Goal: Information Seeking & Learning: Learn about a topic

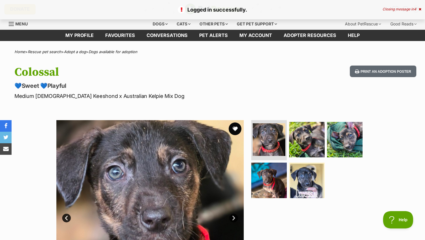
click at [236, 131] on button "favourite" at bounding box center [235, 129] width 13 height 13
click at [56, 98] on p "Medium Male Keeshond x Australian Kelpie Mix Dog" at bounding box center [136, 96] width 244 height 8
copy p "Keeshond"
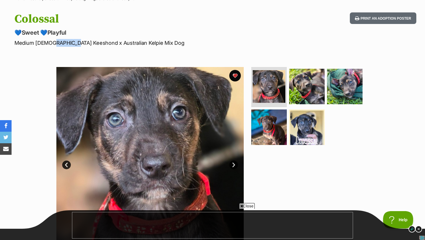
scroll to position [69, 0]
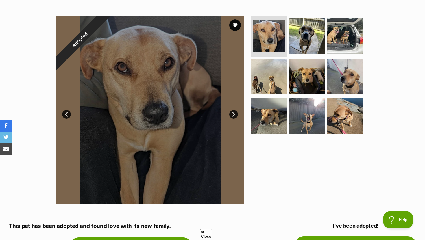
click at [233, 112] on link "Next" at bounding box center [233, 114] width 9 height 9
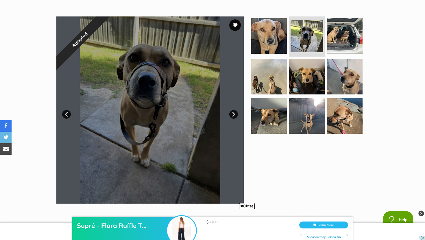
click at [233, 112] on link "Next" at bounding box center [233, 114] width 9 height 9
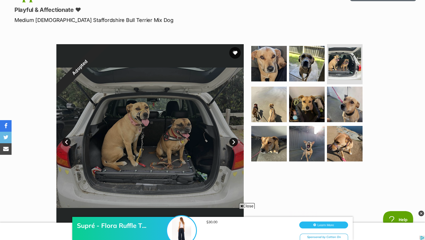
scroll to position [77, 0]
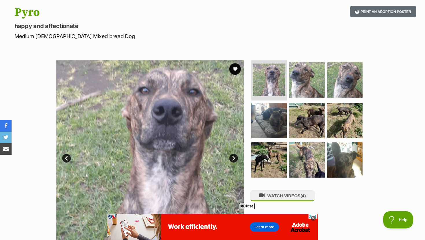
scroll to position [82, 0]
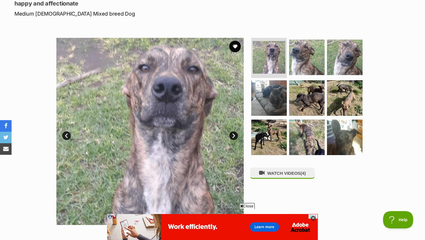
click at [234, 138] on link "Next" at bounding box center [233, 135] width 9 height 9
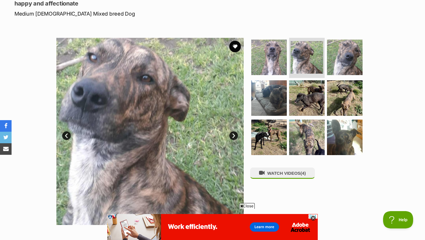
click at [233, 137] on link "Next" at bounding box center [233, 135] width 9 height 9
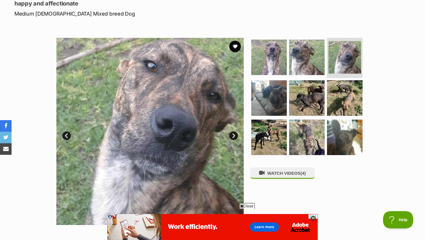
click at [233, 137] on link "Next" at bounding box center [233, 135] width 9 height 9
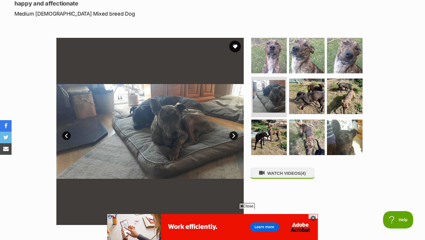
click at [233, 138] on link "Next" at bounding box center [233, 135] width 9 height 9
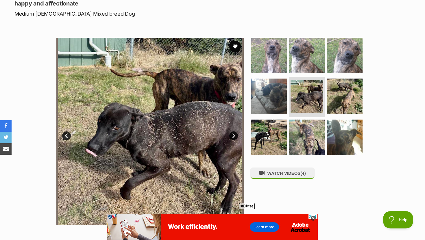
click at [233, 138] on link "Next" at bounding box center [233, 135] width 9 height 9
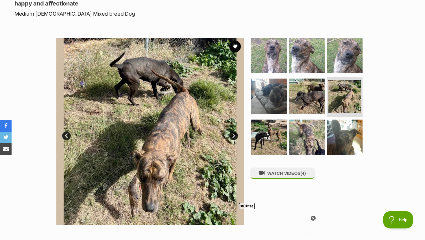
scroll to position [0, 0]
click at [233, 138] on link "Next" at bounding box center [233, 135] width 9 height 9
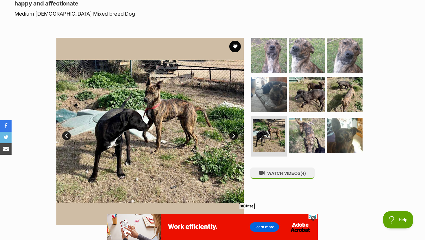
click at [233, 139] on link "Next" at bounding box center [233, 135] width 9 height 9
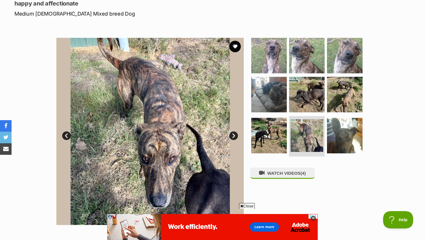
click at [233, 139] on link "Next" at bounding box center [233, 135] width 9 height 9
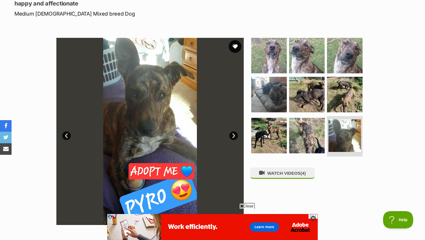
click at [238, 48] on button "favourite" at bounding box center [235, 46] width 13 height 13
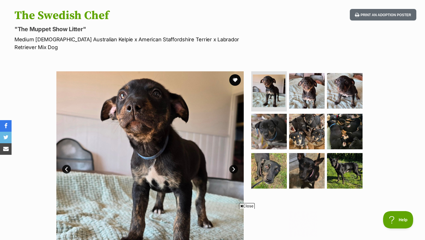
click at [230, 165] on link "Next" at bounding box center [233, 169] width 9 height 9
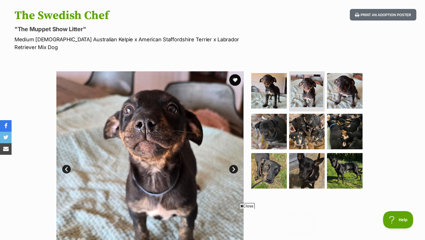
click at [230, 165] on link "Next" at bounding box center [233, 169] width 9 height 9
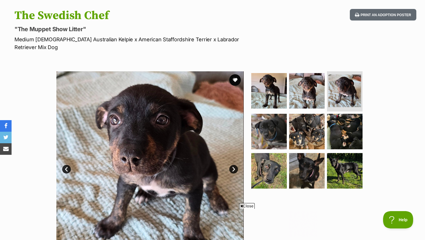
click at [230, 165] on link "Next" at bounding box center [233, 169] width 9 height 9
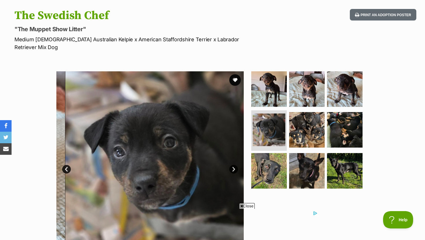
click at [230, 165] on link "Next" at bounding box center [233, 169] width 9 height 9
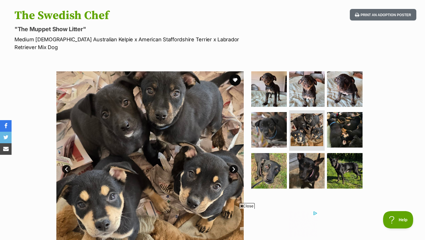
click at [230, 165] on link "Next" at bounding box center [233, 169] width 9 height 9
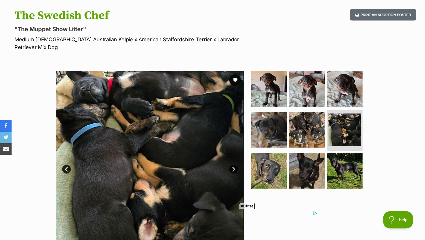
click at [230, 165] on link "Next" at bounding box center [233, 169] width 9 height 9
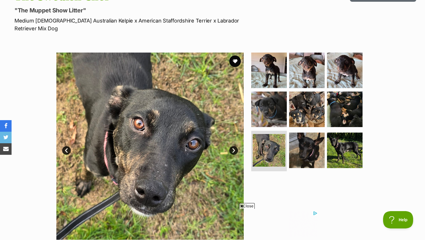
scroll to position [79, 0]
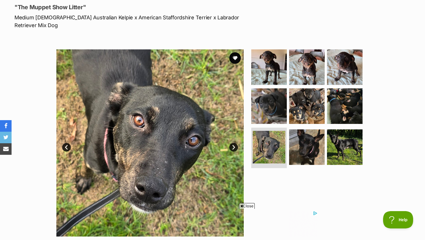
click at [235, 143] on link "Next" at bounding box center [233, 147] width 9 height 9
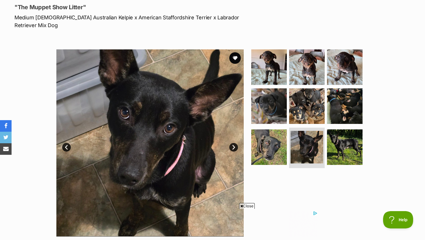
click at [235, 143] on link "Next" at bounding box center [233, 147] width 9 height 9
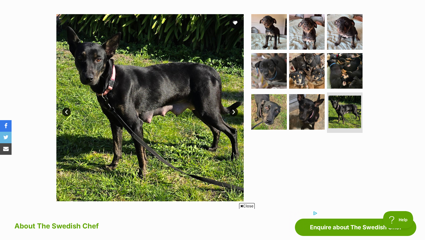
scroll to position [43, 0]
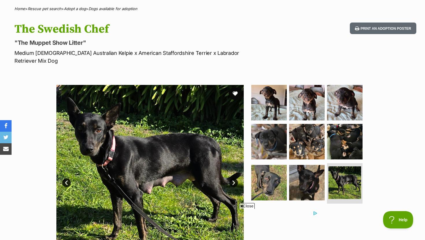
click at [235, 87] on button "favourite" at bounding box center [235, 93] width 13 height 13
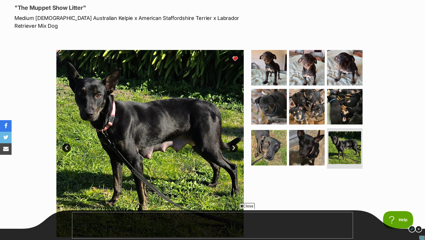
scroll to position [0, 0]
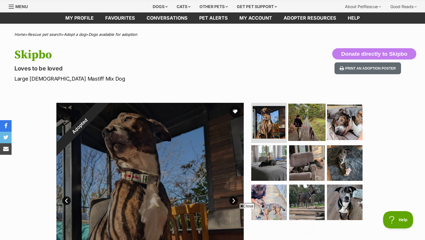
click at [299, 125] on img at bounding box center [306, 121] width 37 height 37
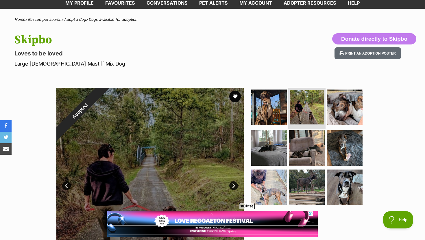
scroll to position [113, 0]
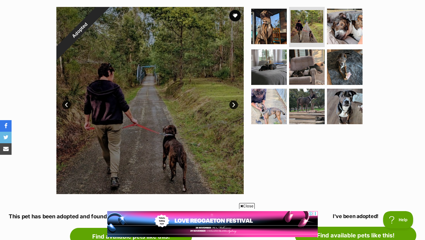
click at [234, 104] on link "Next" at bounding box center [233, 105] width 9 height 9
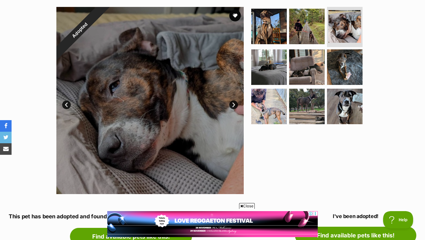
click at [234, 104] on link "Next" at bounding box center [233, 105] width 9 height 9
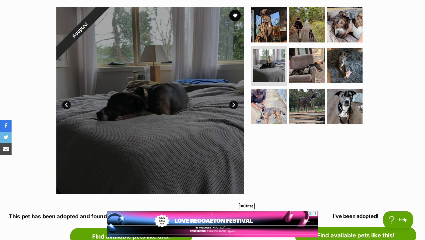
click at [234, 104] on link "Next" at bounding box center [233, 105] width 9 height 9
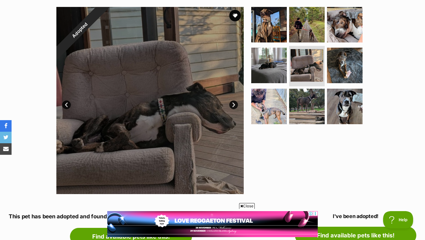
click at [235, 105] on link "Next" at bounding box center [233, 105] width 9 height 9
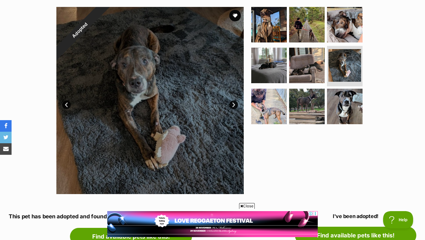
click at [235, 105] on link "Next" at bounding box center [233, 105] width 9 height 9
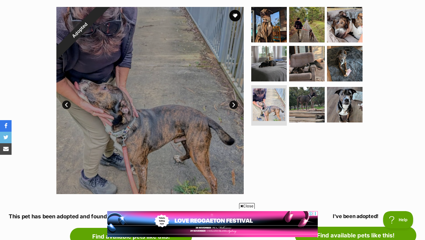
click at [235, 105] on link "Next" at bounding box center [233, 105] width 9 height 9
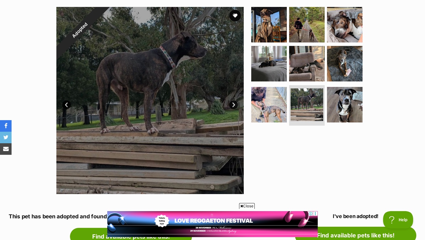
click at [235, 105] on link "Next" at bounding box center [233, 105] width 9 height 9
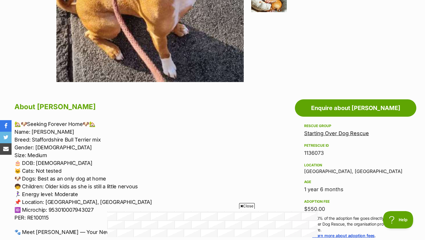
scroll to position [226, 0]
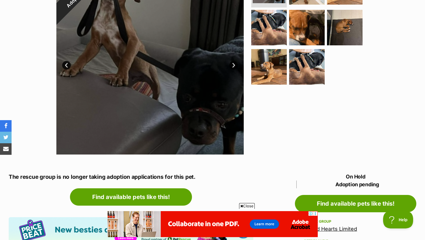
scroll to position [183, 0]
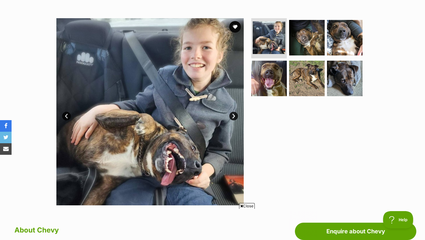
click at [234, 116] on link "Next" at bounding box center [233, 116] width 9 height 9
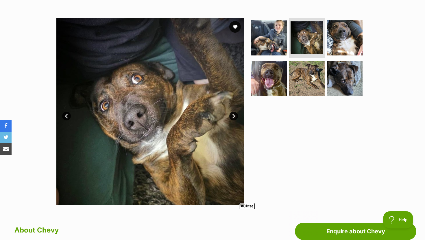
click at [234, 116] on link "Next" at bounding box center [233, 116] width 9 height 9
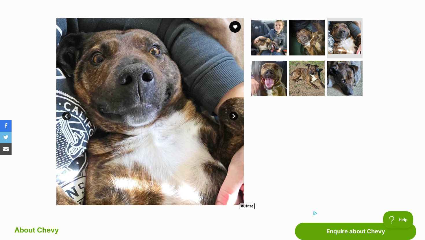
click at [234, 116] on link "Next" at bounding box center [233, 116] width 9 height 9
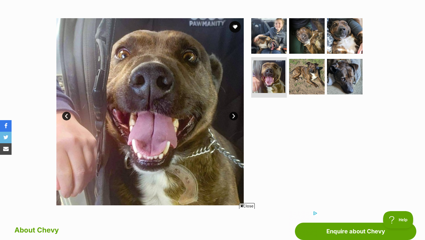
click at [234, 116] on link "Next" at bounding box center [233, 116] width 9 height 9
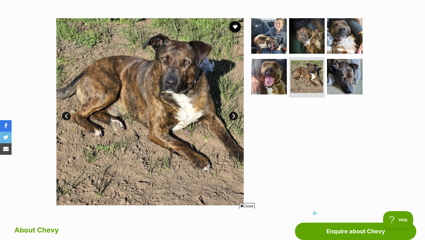
click at [234, 116] on link "Next" at bounding box center [233, 116] width 9 height 9
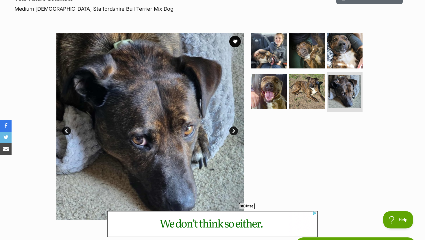
scroll to position [29, 0]
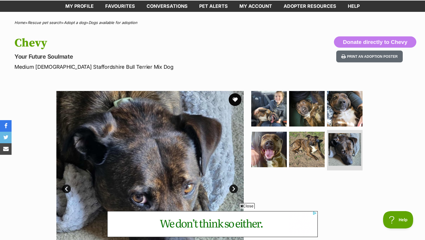
click at [233, 101] on button "favourite" at bounding box center [235, 99] width 13 height 13
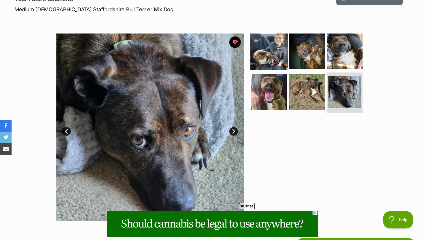
scroll to position [0, 0]
click at [277, 51] on img at bounding box center [268, 50] width 37 height 37
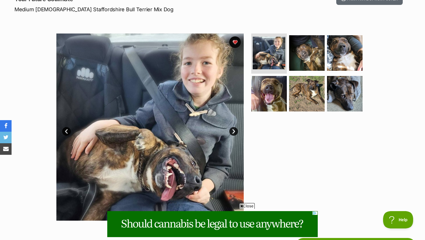
click at [234, 129] on link "Next" at bounding box center [233, 131] width 9 height 9
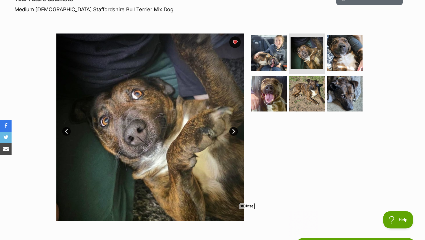
click at [234, 129] on link "Next" at bounding box center [233, 131] width 9 height 9
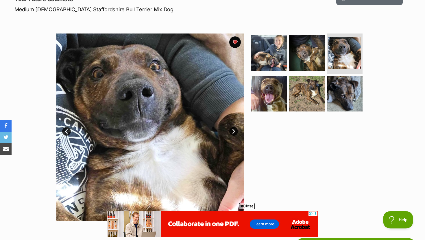
click at [234, 129] on link "Next" at bounding box center [233, 131] width 9 height 9
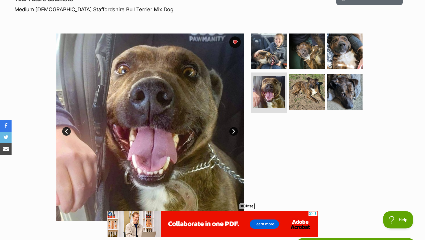
click at [234, 129] on link "Next" at bounding box center [233, 131] width 9 height 9
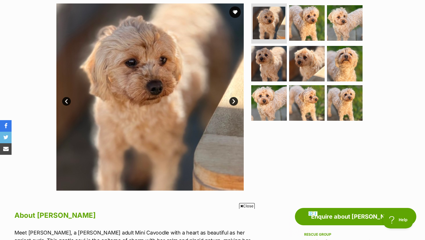
scroll to position [113, 0]
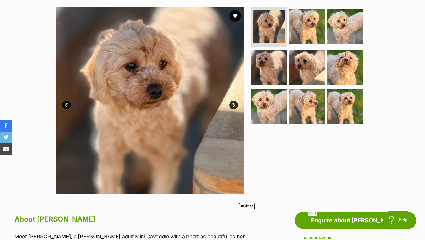
click at [235, 104] on link "Next" at bounding box center [233, 105] width 9 height 9
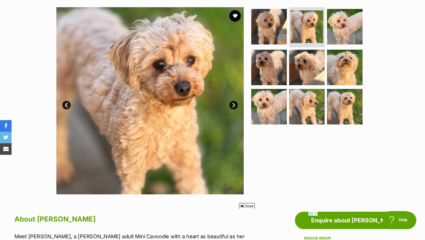
click at [235, 104] on link "Next" at bounding box center [233, 105] width 9 height 9
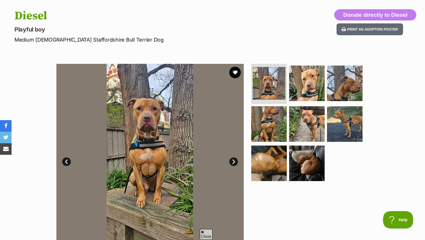
scroll to position [66, 0]
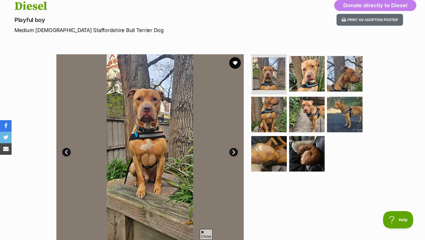
click at [230, 151] on link "Next" at bounding box center [233, 152] width 9 height 9
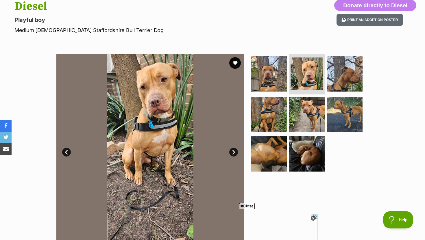
scroll to position [0, 0]
click at [230, 151] on link "Next" at bounding box center [233, 152] width 9 height 9
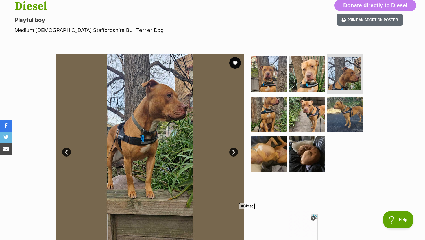
click at [230, 151] on link "Next" at bounding box center [233, 152] width 9 height 9
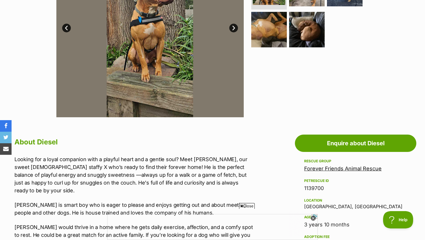
scroll to position [239, 0]
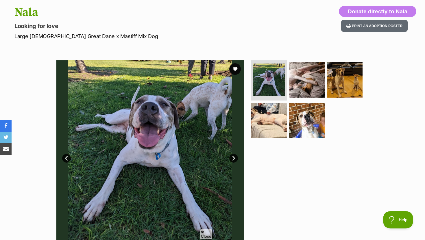
click at [234, 160] on link "Next" at bounding box center [233, 158] width 9 height 9
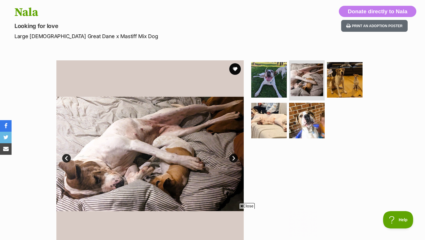
click at [234, 160] on link "Next" at bounding box center [233, 158] width 9 height 9
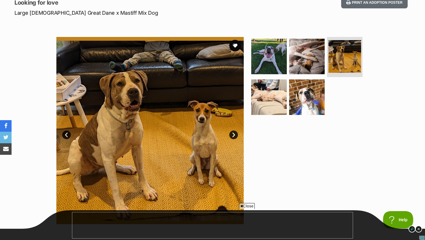
scroll to position [84, 0]
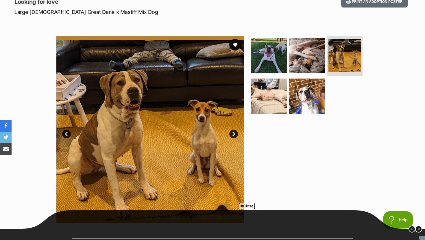
click at [233, 137] on link "Next" at bounding box center [233, 134] width 9 height 9
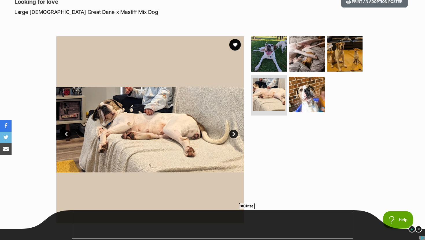
click at [233, 137] on link "Next" at bounding box center [233, 134] width 9 height 9
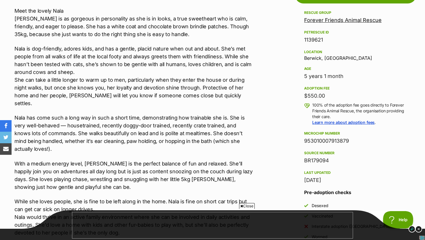
scroll to position [0, 0]
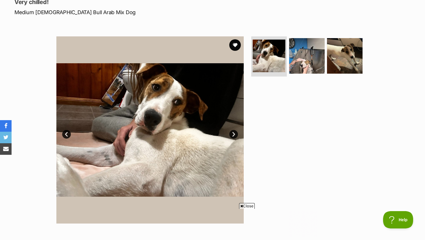
click at [234, 132] on link "Next" at bounding box center [233, 134] width 9 height 9
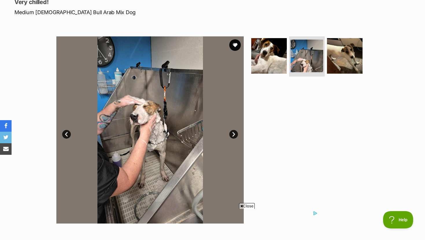
click at [234, 132] on link "Next" at bounding box center [233, 134] width 9 height 9
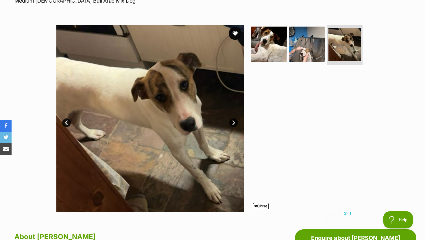
click at [235, 34] on button "favourite" at bounding box center [235, 33] width 13 height 13
click at [265, 49] on img at bounding box center [268, 43] width 37 height 37
